Goal: Task Accomplishment & Management: Use online tool/utility

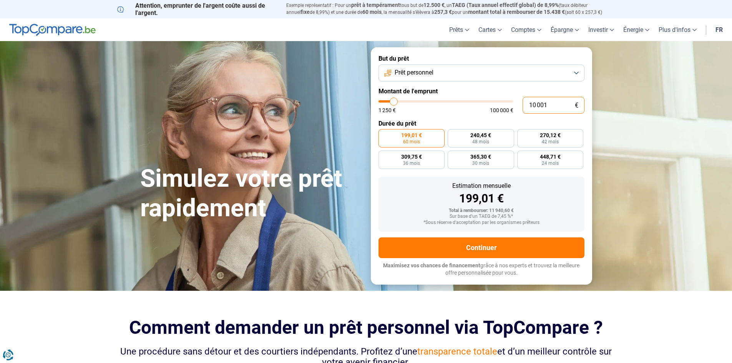
click at [555, 109] on input "10 001" at bounding box center [553, 105] width 62 height 17
type input "0"
type input "1250"
type input "5"
type input "1250"
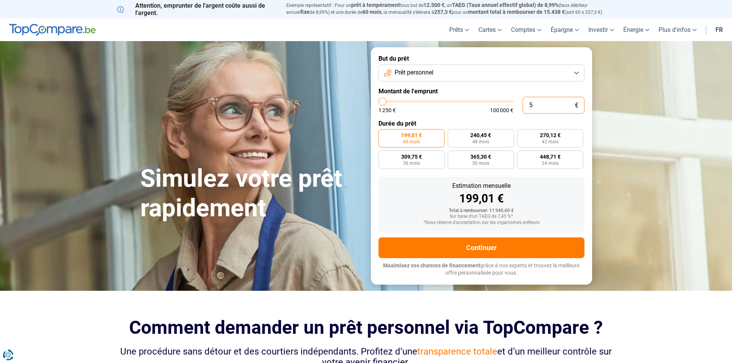
type input "50"
type input "1250"
type input "500"
type input "1250"
type input "5 000"
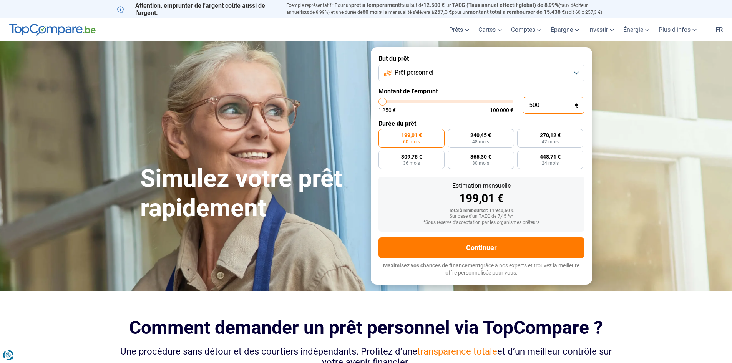
type input "5000"
type input "50 000"
type input "50000"
type input "500 000"
type input "100000"
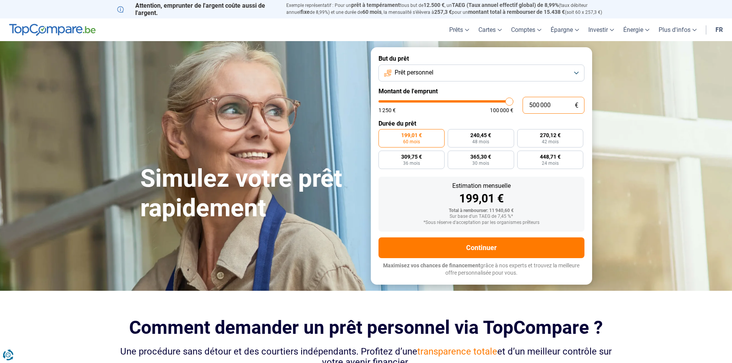
type input "50 000"
type input "50000"
type input "50 000"
radio input "false"
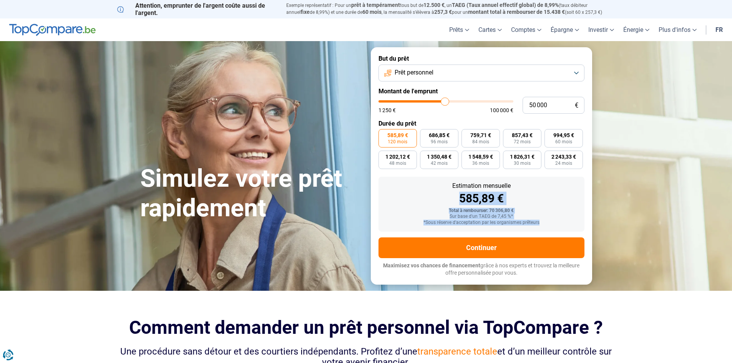
drag, startPoint x: 458, startPoint y: 199, endPoint x: 610, endPoint y: 223, distance: 154.0
click at [610, 223] on section "Simulez votre prêt rapidement Simulez votre prêt rapidement But du prêt Prêt pe…" at bounding box center [366, 165] width 732 height 249
click at [586, 199] on form "But du prêt Prêt personnel Montant de l'emprunt 50 000 € 1 250 € 100 000 € Duré…" at bounding box center [481, 165] width 221 height 237
